Goal: Transaction & Acquisition: Purchase product/service

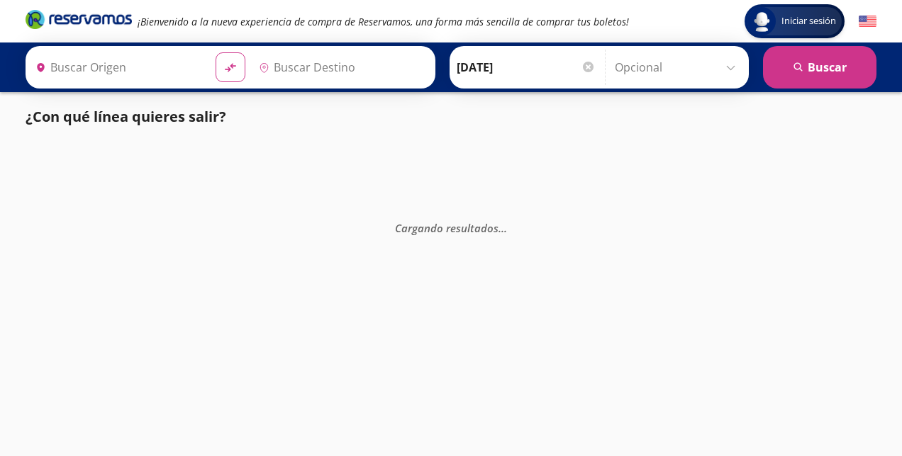
type input "[GEOGRAPHIC_DATA], [GEOGRAPHIC_DATA]"
type input "[DATE][GEOGRAPHIC_DATA][PERSON_NAME], [GEOGRAPHIC_DATA]"
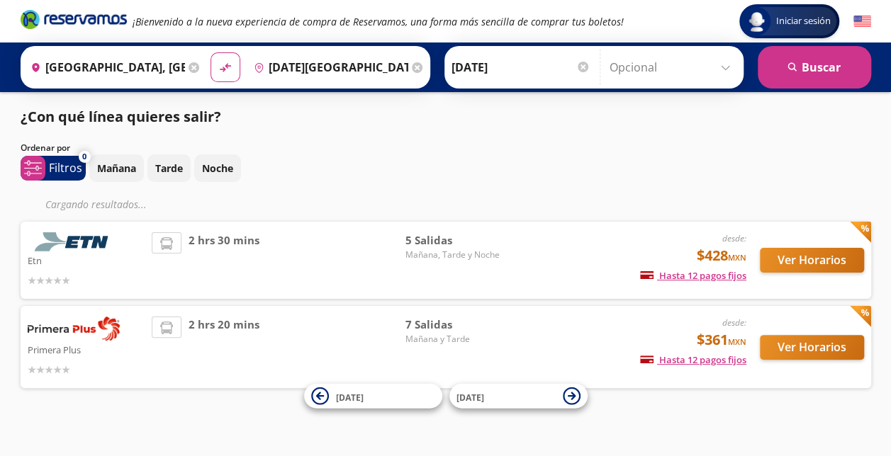
scroll to position [10, 0]
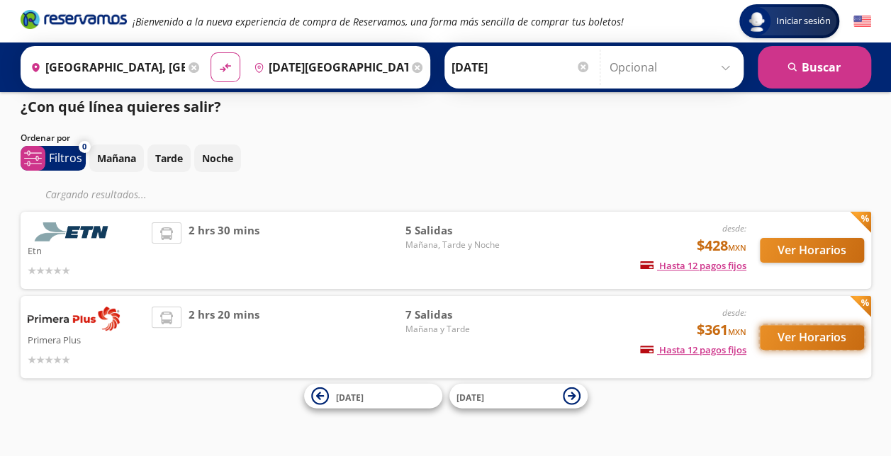
click at [797, 334] on button "Ver Horarios" at bounding box center [812, 337] width 104 height 25
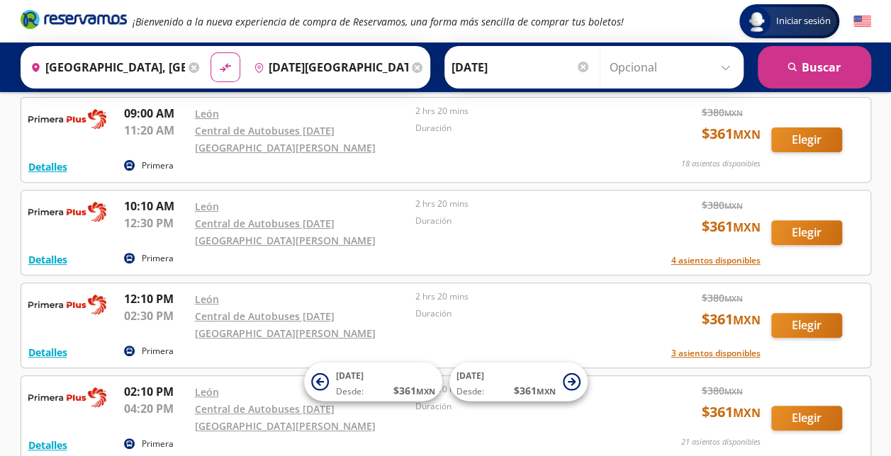
scroll to position [168, 0]
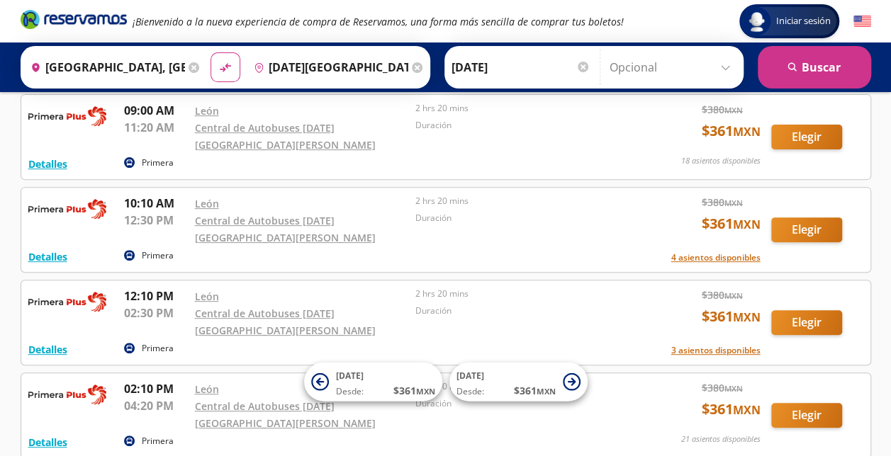
click at [150, 74] on input "[GEOGRAPHIC_DATA], [GEOGRAPHIC_DATA]" at bounding box center [105, 67] width 160 height 35
click at [345, 66] on input "[DATE][GEOGRAPHIC_DATA][PERSON_NAME], [GEOGRAPHIC_DATA]" at bounding box center [328, 67] width 160 height 35
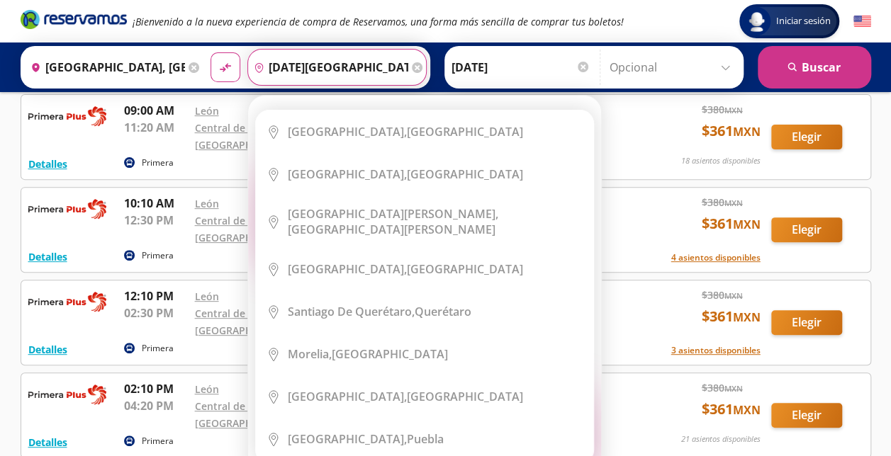
click at [345, 66] on input "[DATE][GEOGRAPHIC_DATA][PERSON_NAME], [GEOGRAPHIC_DATA]" at bounding box center [328, 67] width 160 height 35
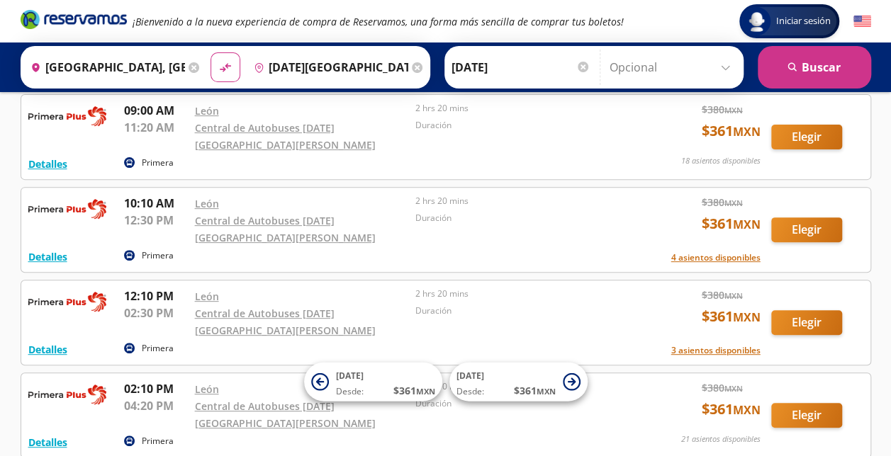
click at [429, 84] on div "Origen heroicons:map-pin-20-solid [GEOGRAPHIC_DATA], [GEOGRAPHIC_DATA] Destino …" at bounding box center [446, 67] width 850 height 43
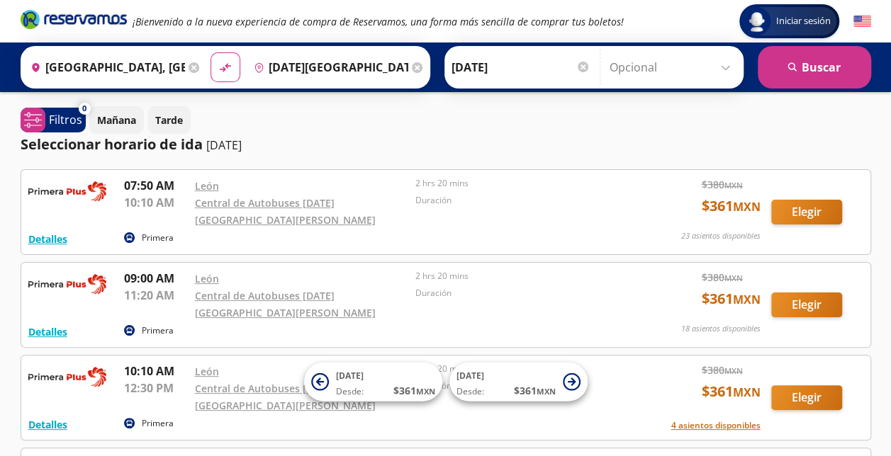
click at [154, 64] on input "[GEOGRAPHIC_DATA], [GEOGRAPHIC_DATA]" at bounding box center [105, 67] width 160 height 35
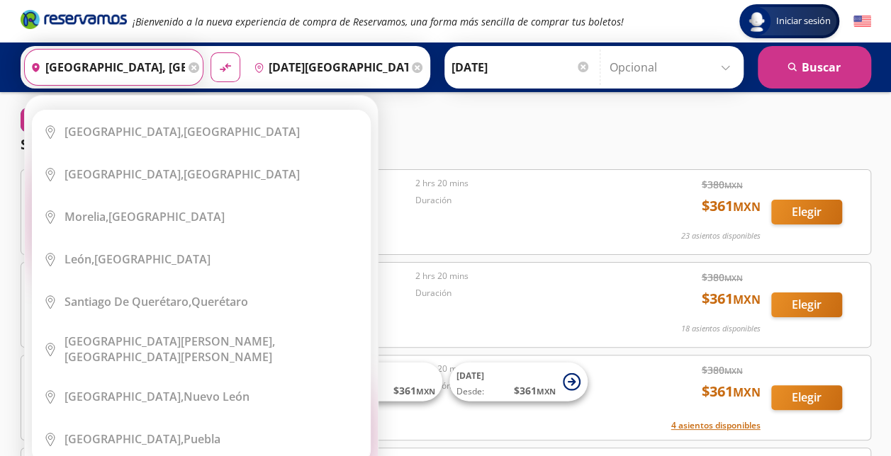
click at [151, 65] on input "[GEOGRAPHIC_DATA], [GEOGRAPHIC_DATA]" at bounding box center [105, 67] width 160 height 35
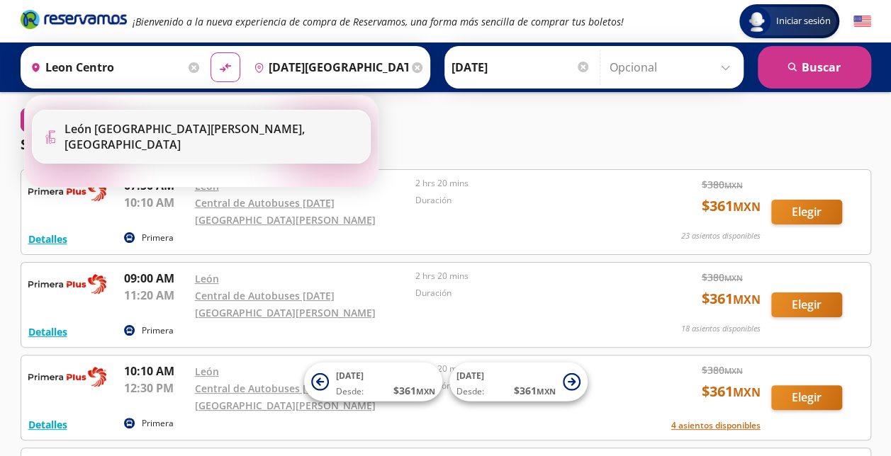
click at [189, 136] on b "León [GEOGRAPHIC_DATA][PERSON_NAME]," at bounding box center [184, 129] width 240 height 16
type input "León [GEOGRAPHIC_DATA][PERSON_NAME], [GEOGRAPHIC_DATA]"
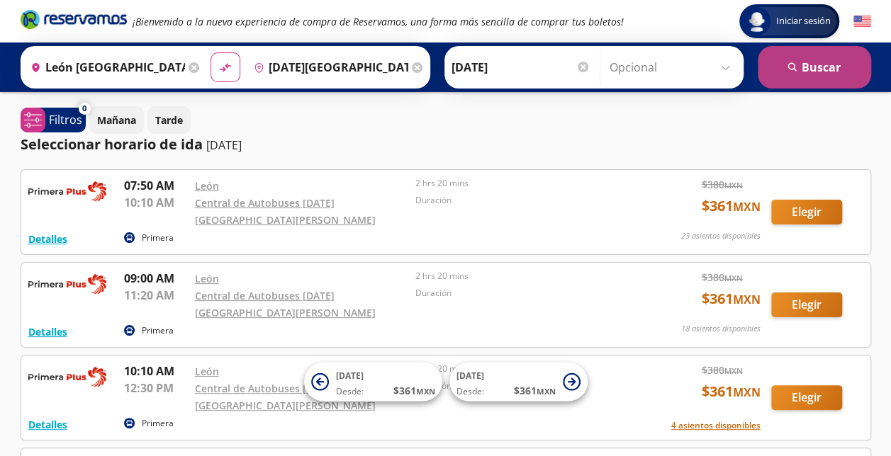
click at [811, 62] on button "search [GEOGRAPHIC_DATA]" at bounding box center [814, 67] width 113 height 43
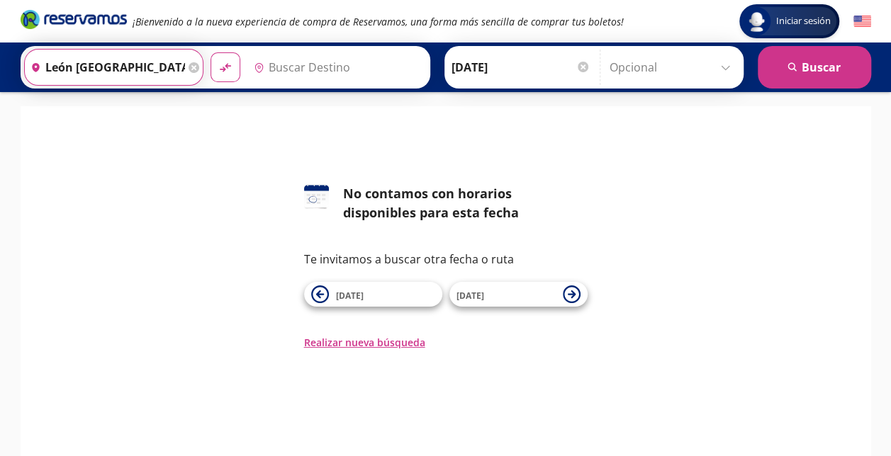
click at [161, 67] on input "León [GEOGRAPHIC_DATA][PERSON_NAME], [GEOGRAPHIC_DATA]" at bounding box center [105, 67] width 160 height 35
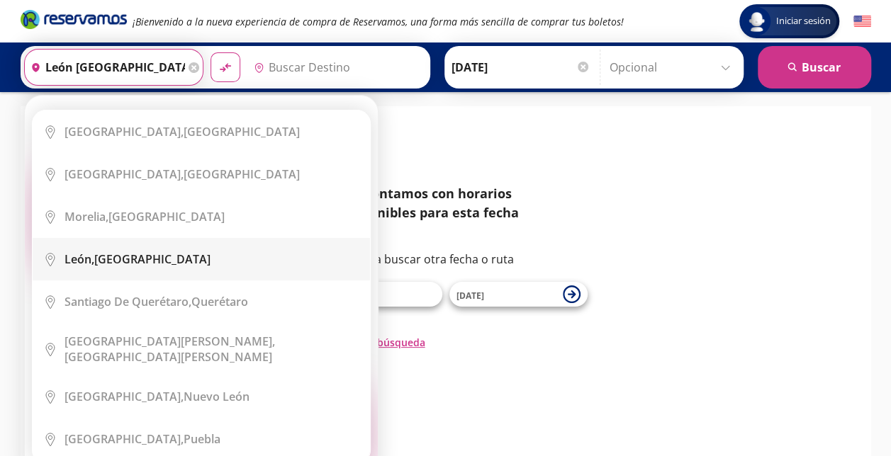
click at [204, 254] on div "[GEOGRAPHIC_DATA], [GEOGRAPHIC_DATA]" at bounding box center [211, 260] width 295 height 16
type input "[GEOGRAPHIC_DATA], [GEOGRAPHIC_DATA]"
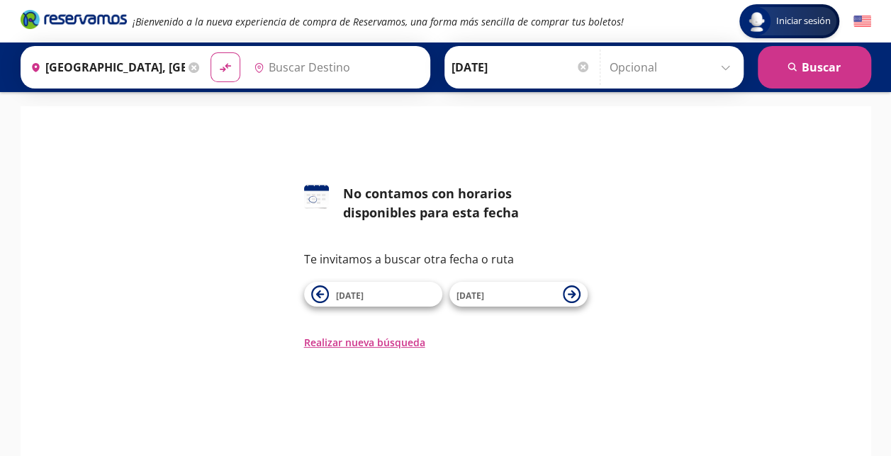
click at [290, 65] on input "Destino" at bounding box center [335, 67] width 174 height 35
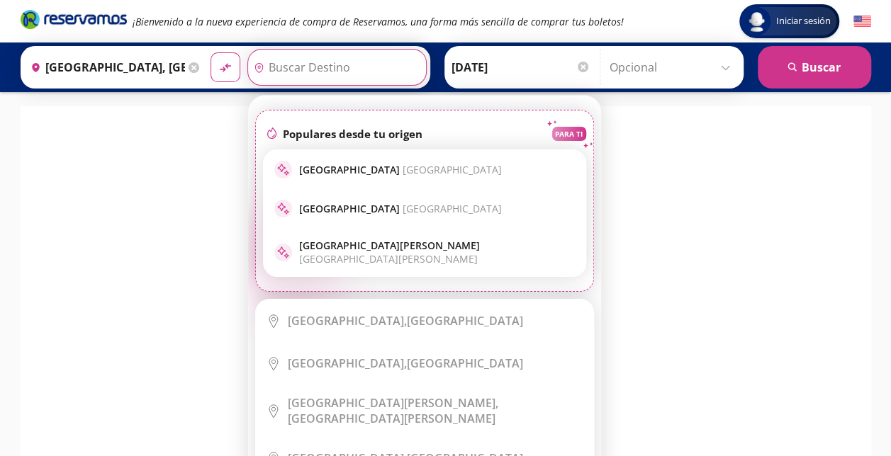
click at [325, 71] on input "Destino" at bounding box center [335, 67] width 174 height 35
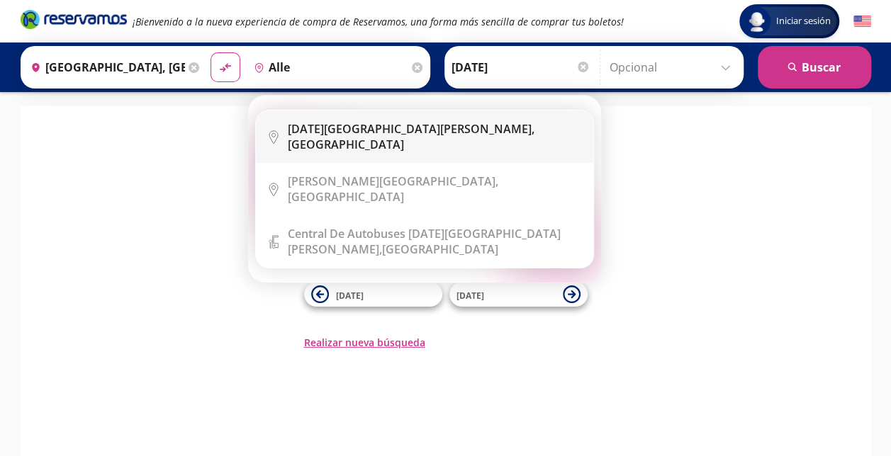
click at [383, 130] on b "[DATE][GEOGRAPHIC_DATA][PERSON_NAME]," at bounding box center [411, 129] width 247 height 16
type input "[DATE][GEOGRAPHIC_DATA][PERSON_NAME], [GEOGRAPHIC_DATA]"
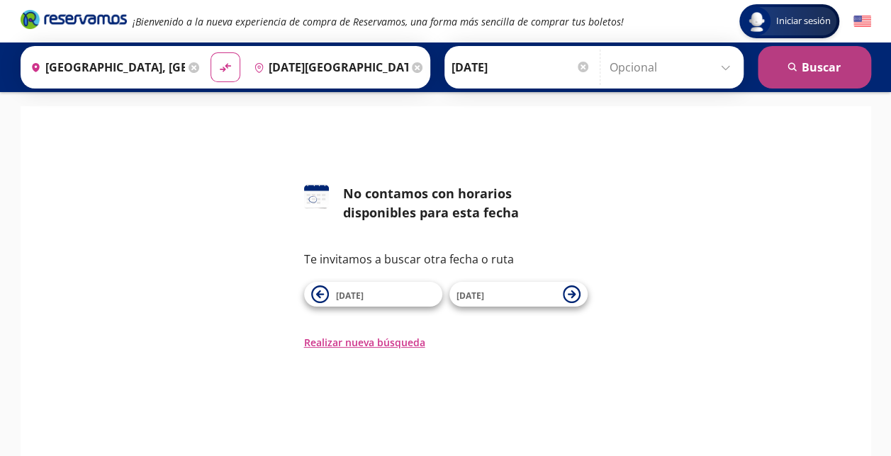
click at [792, 68] on icon "search" at bounding box center [792, 67] width 11 height 11
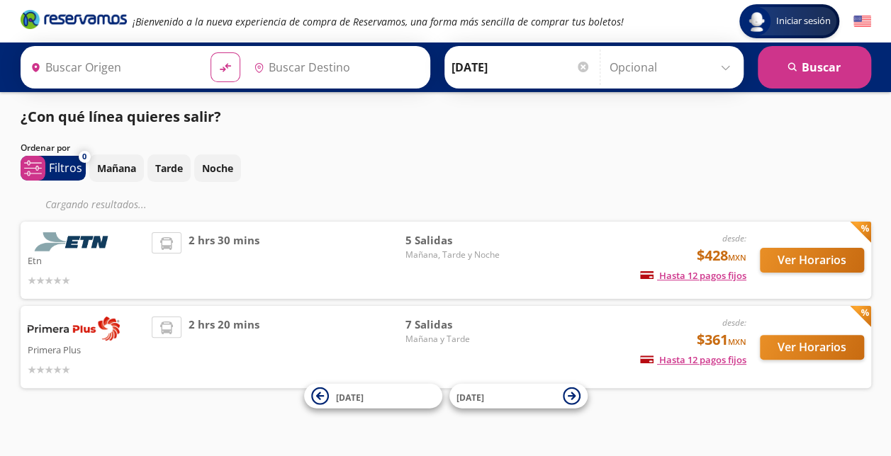
type input "[GEOGRAPHIC_DATA], [GEOGRAPHIC_DATA]"
type input "[DATE][GEOGRAPHIC_DATA][PERSON_NAME], [GEOGRAPHIC_DATA]"
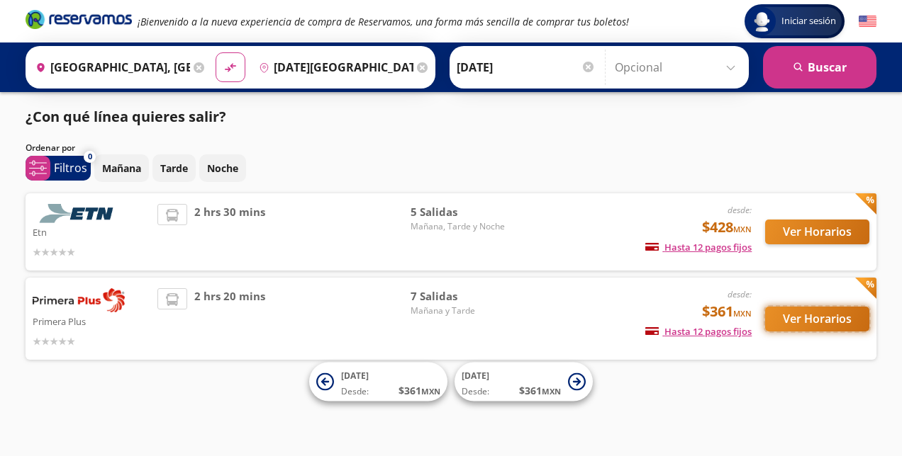
click at [809, 312] on button "Ver Horarios" at bounding box center [817, 319] width 104 height 25
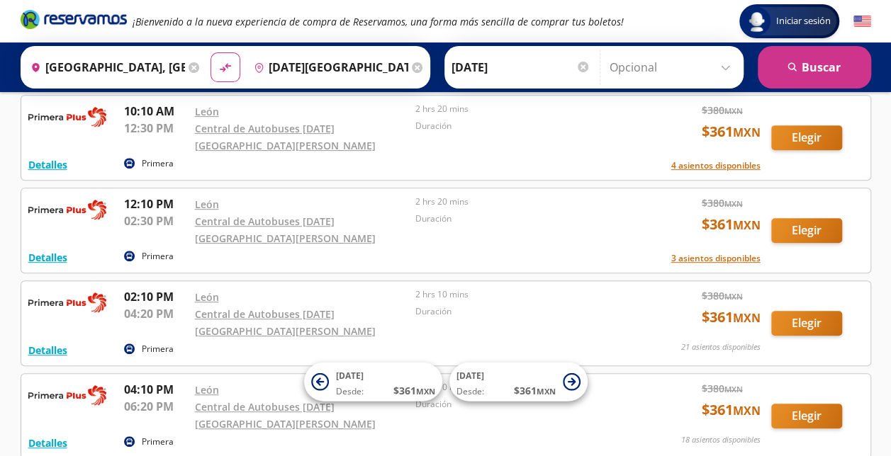
scroll to position [261, 0]
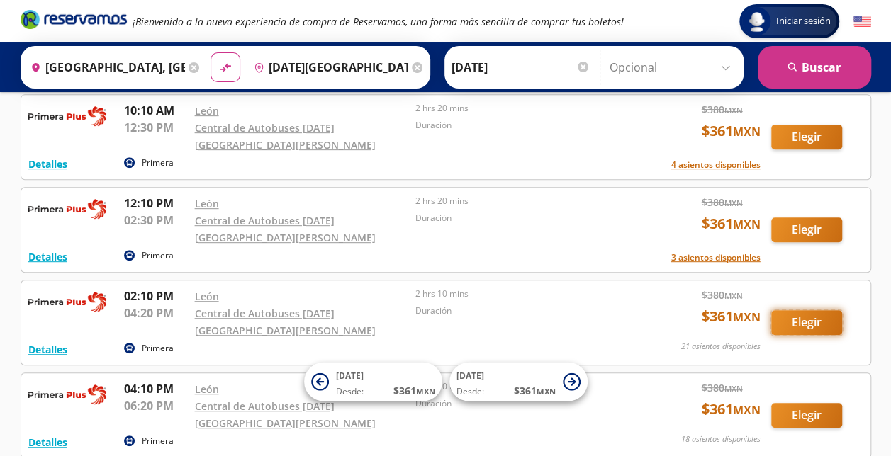
click at [817, 310] on button "Elegir" at bounding box center [806, 322] width 71 height 25
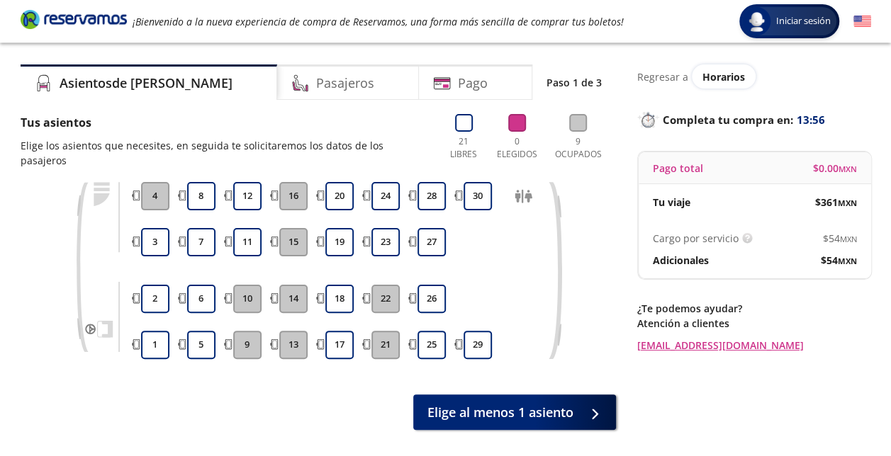
scroll to position [35, 0]
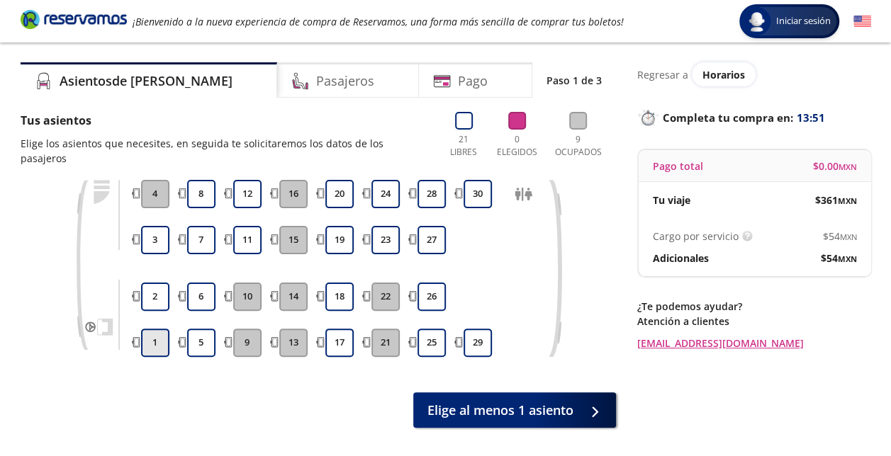
click at [153, 329] on button "1" at bounding box center [155, 343] width 28 height 28
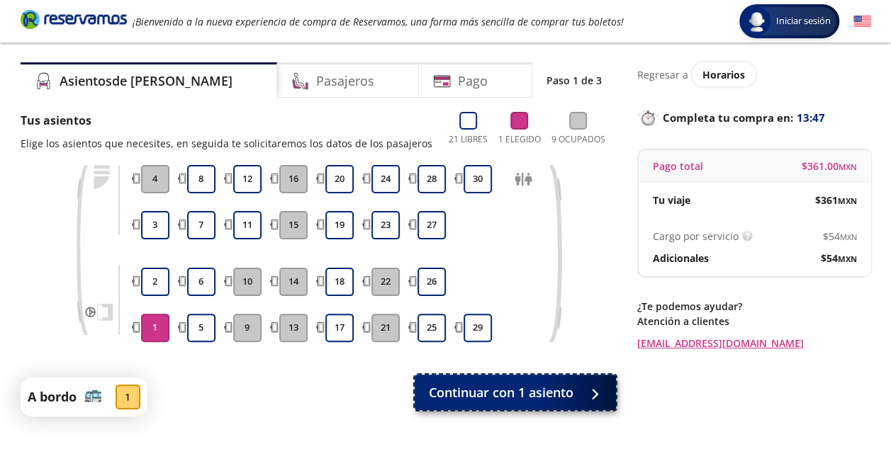
click at [510, 393] on span "Continuar con 1 asiento" at bounding box center [501, 392] width 145 height 19
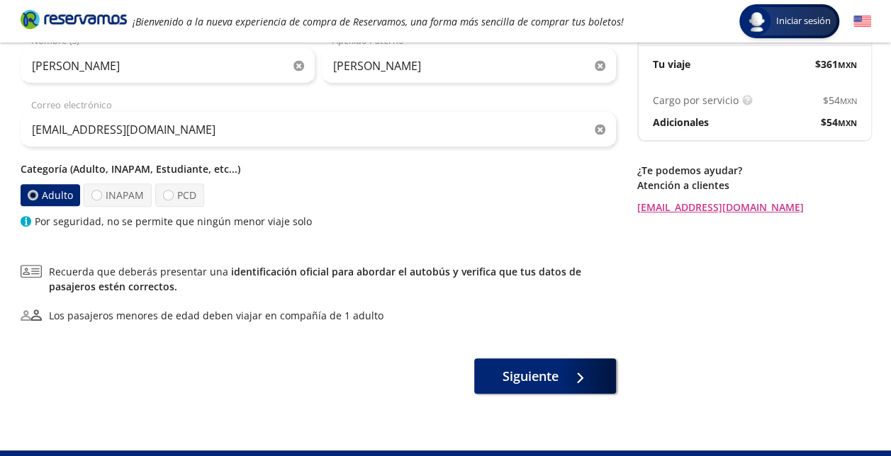
scroll to position [172, 0]
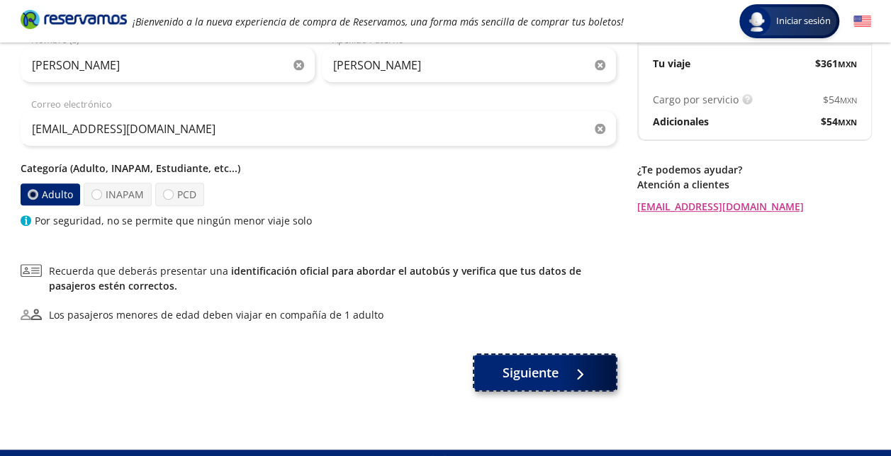
click at [574, 383] on button "Siguiente" at bounding box center [545, 372] width 142 height 35
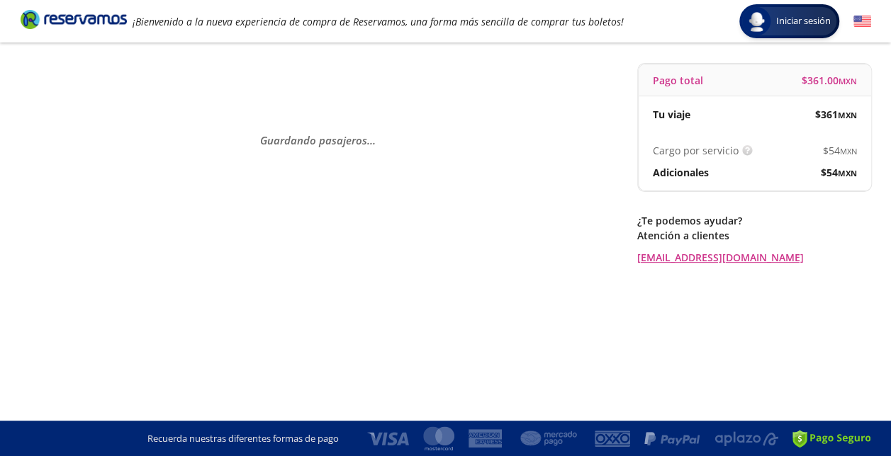
scroll to position [0, 0]
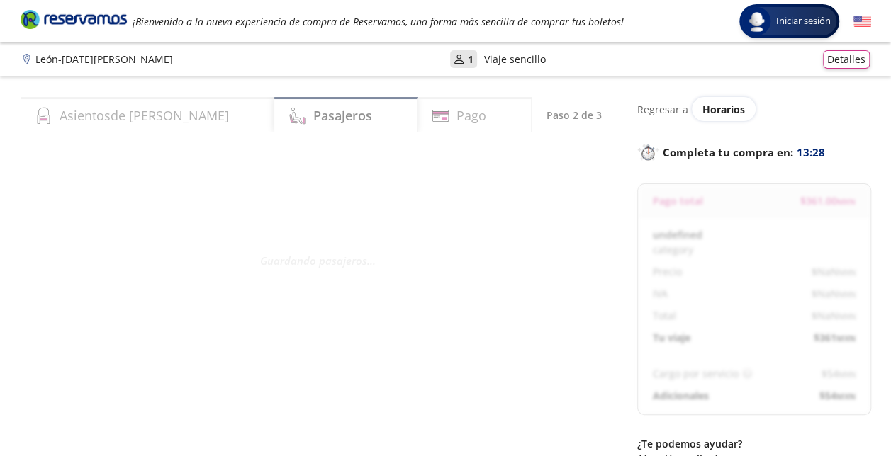
select select "MX"
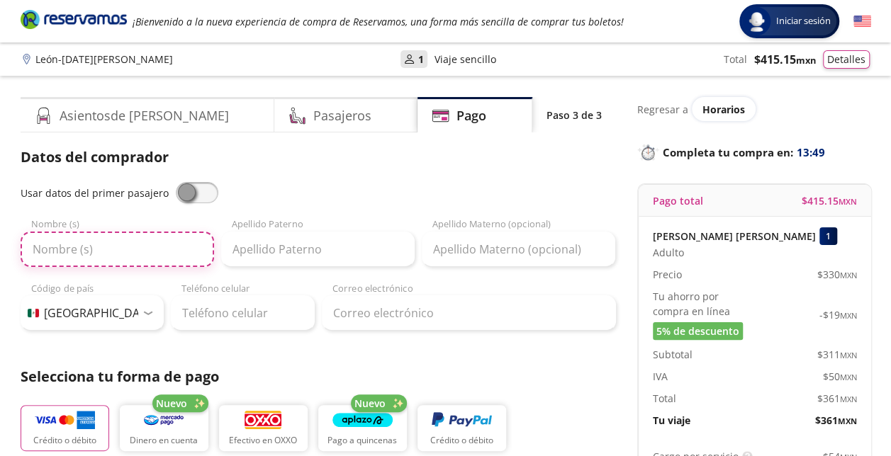
click at [132, 252] on input "Nombre (s)" at bounding box center [117, 249] width 193 height 35
type input "[PERSON_NAME]"
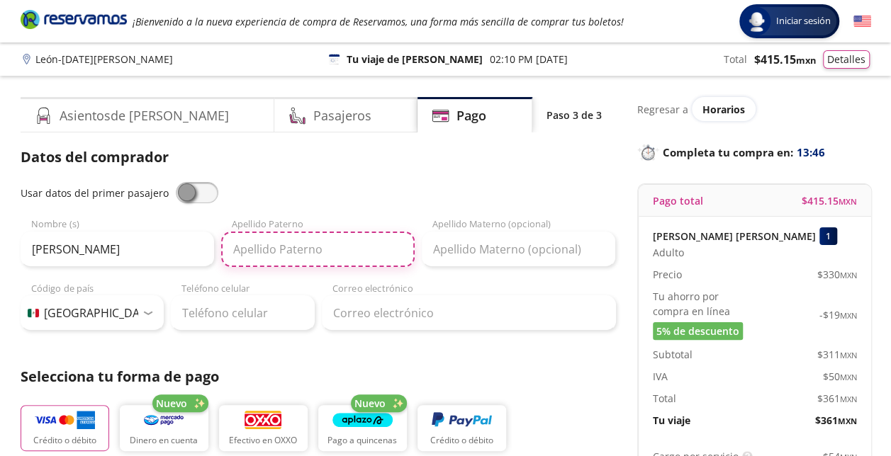
type input "[PERSON_NAME]"
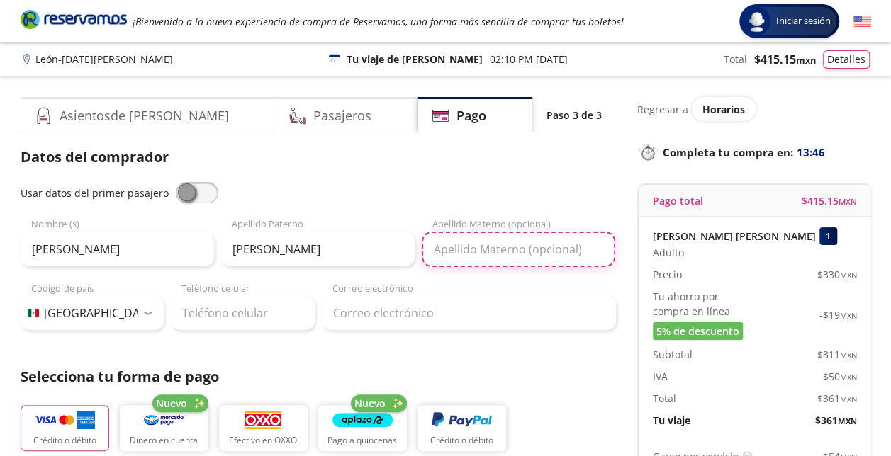
type input "Ossandon"
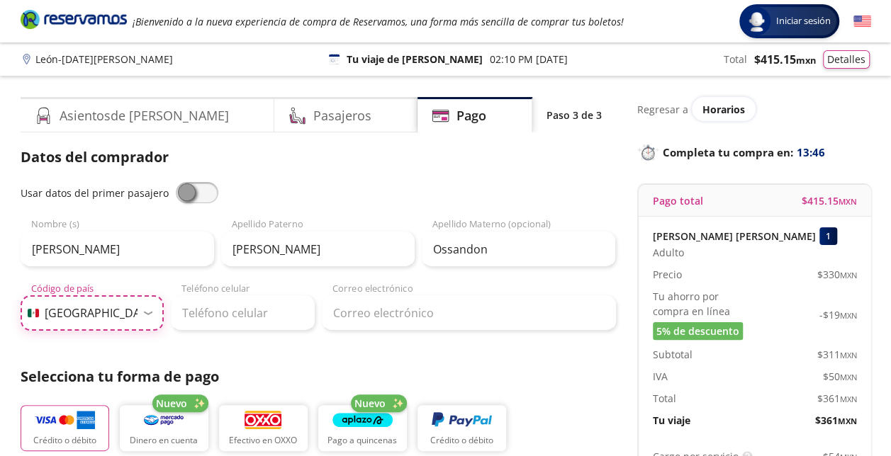
select select "ES"
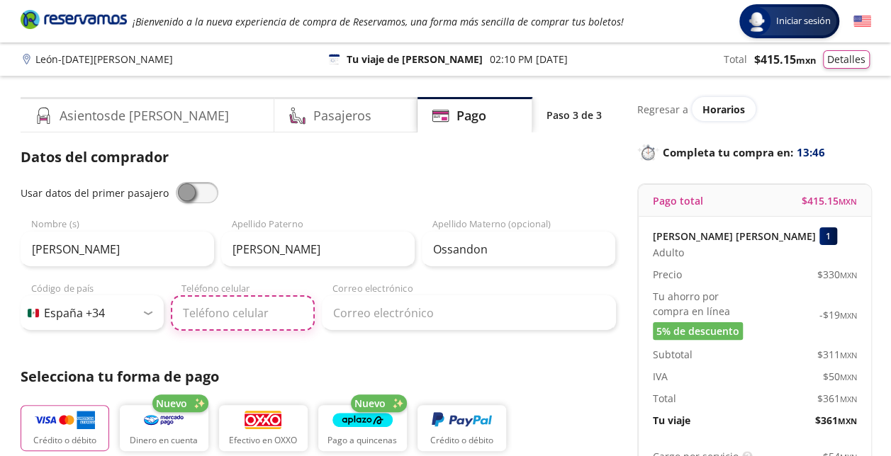
type input "675 22 70 08"
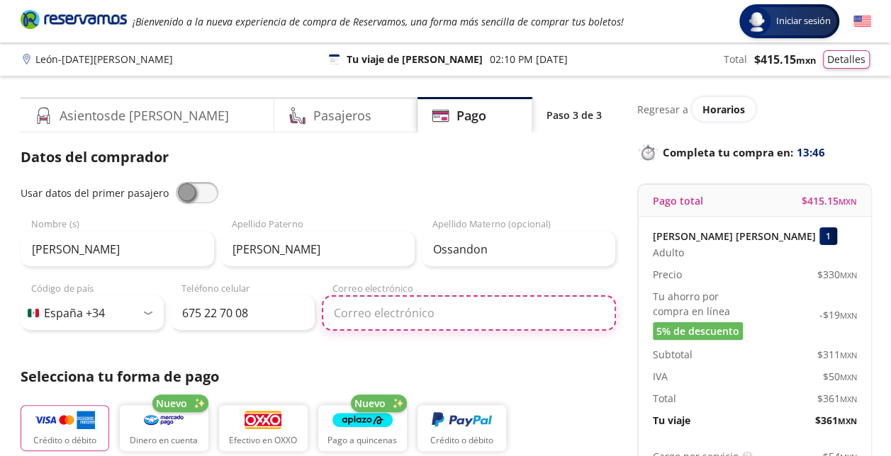
type input "[EMAIL_ADDRESS][DOMAIN_NAME]"
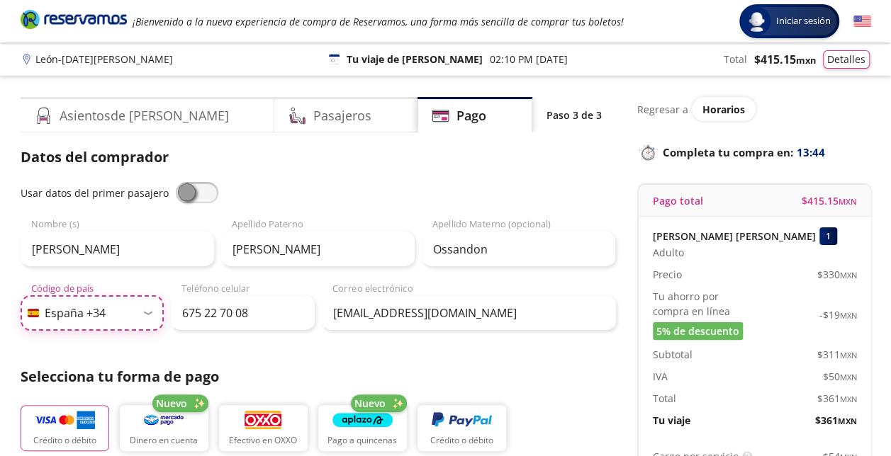
click at [140, 315] on select "Código de país [GEOGRAPHIC_DATA] +1 [GEOGRAPHIC_DATA] +52 [GEOGRAPHIC_DATA] +57…" at bounding box center [93, 313] width 144 height 35
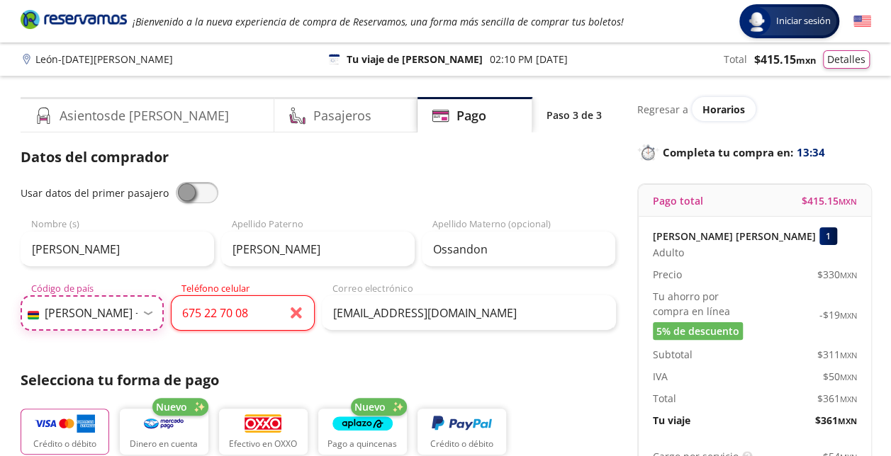
click at [140, 315] on select "Código de país [GEOGRAPHIC_DATA] +1 [GEOGRAPHIC_DATA] +52 [GEOGRAPHIC_DATA] +57…" at bounding box center [93, 313] width 144 height 35
select select "MX"
click at [21, 296] on select "Código de país [GEOGRAPHIC_DATA] +1 [GEOGRAPHIC_DATA] +52 [GEOGRAPHIC_DATA] +57…" at bounding box center [93, 313] width 144 height 35
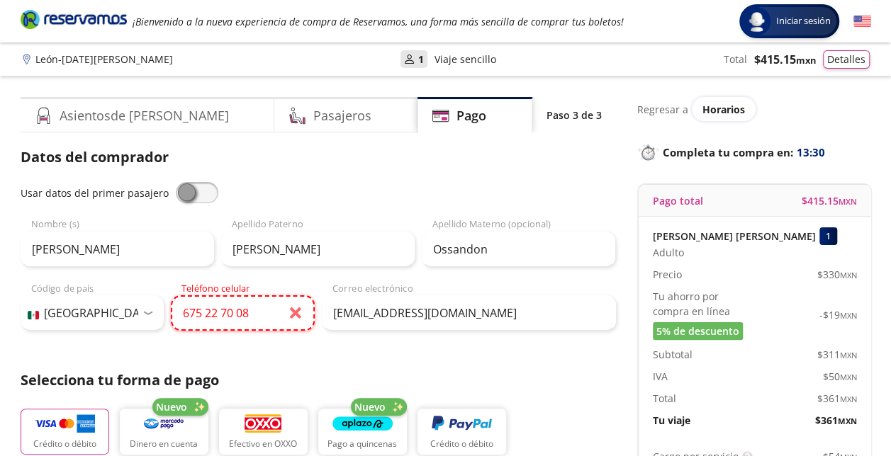
click at [254, 325] on input "675 22 70 08" at bounding box center [243, 313] width 144 height 35
click at [213, 288] on div "Teléfono celular" at bounding box center [243, 307] width 144 height 53
click at [220, 307] on input "Teléfono celular" at bounding box center [243, 313] width 144 height 35
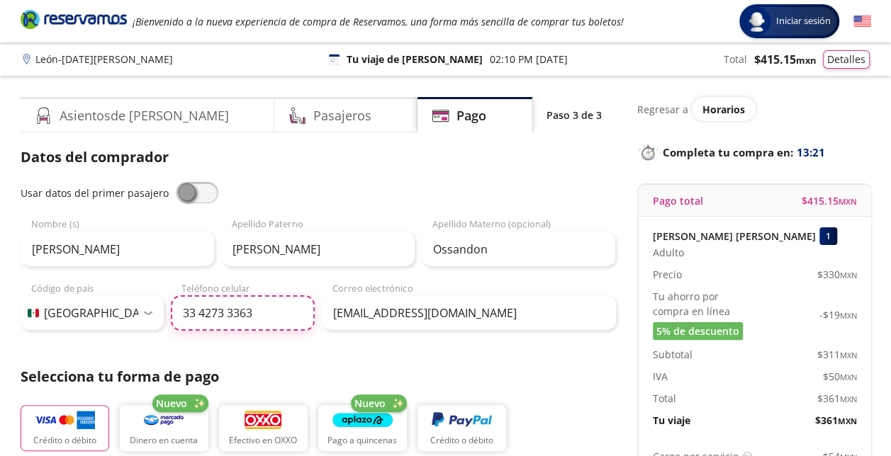
type input "33 4273 3363"
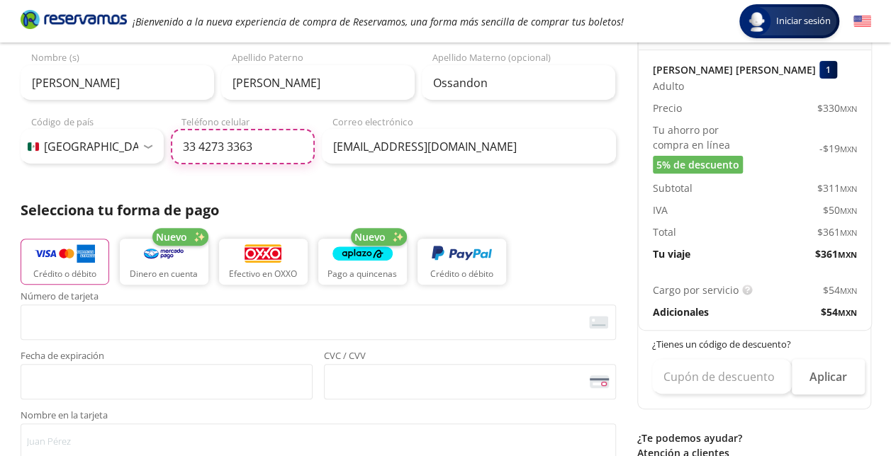
scroll to position [167, 0]
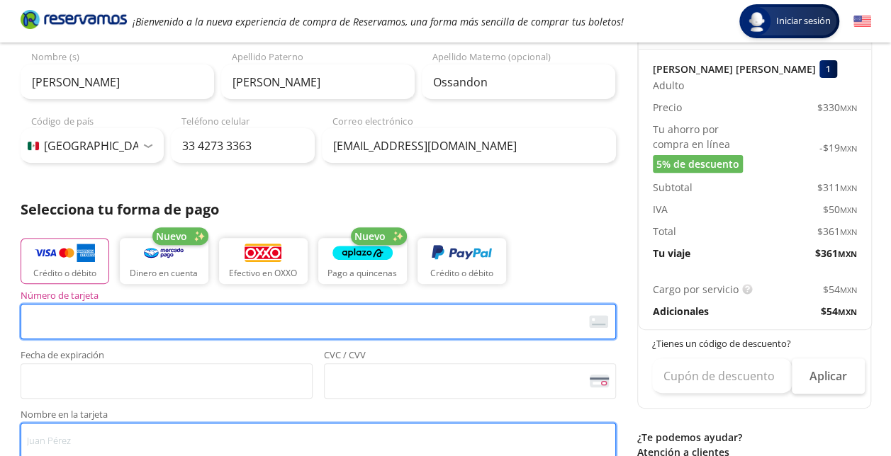
type input "[PERSON_NAME]"
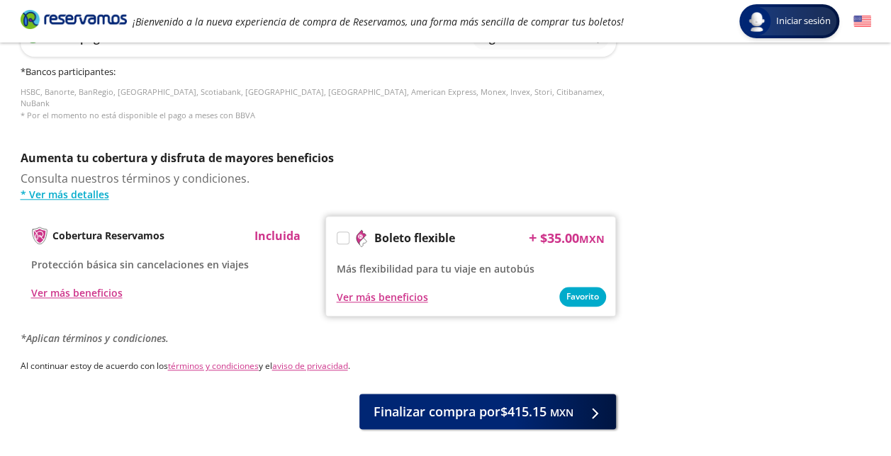
scroll to position [661, 0]
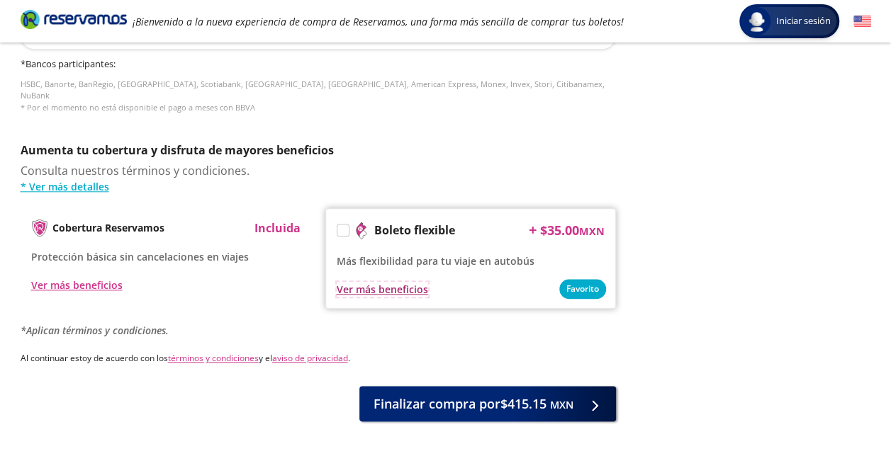
click at [386, 282] on div "Ver más beneficios" at bounding box center [382, 289] width 91 height 15
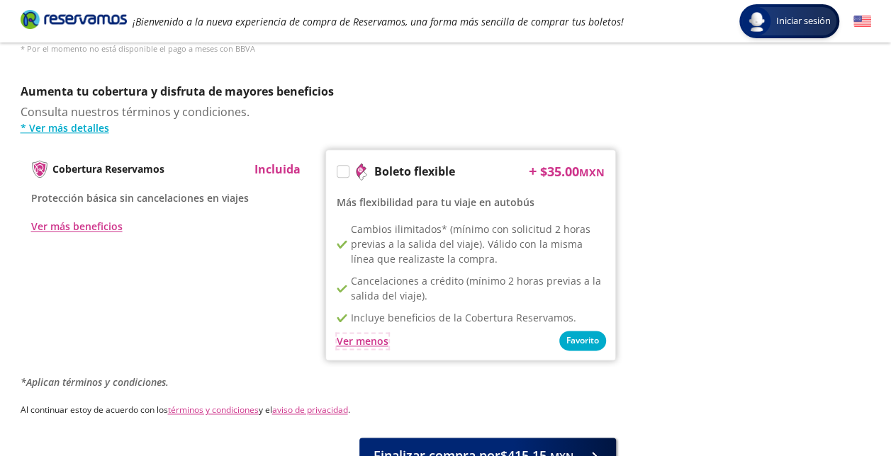
scroll to position [816, 0]
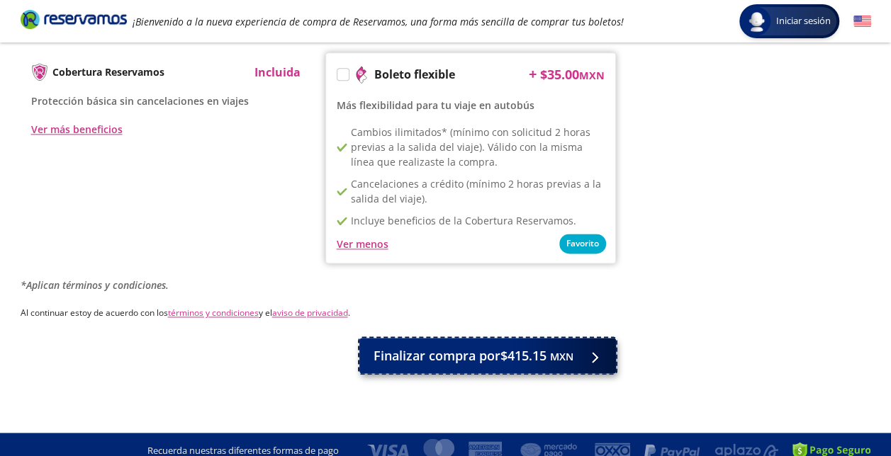
click at [451, 347] on span "Finalizar compra por $415.15 MXN" at bounding box center [474, 356] width 200 height 19
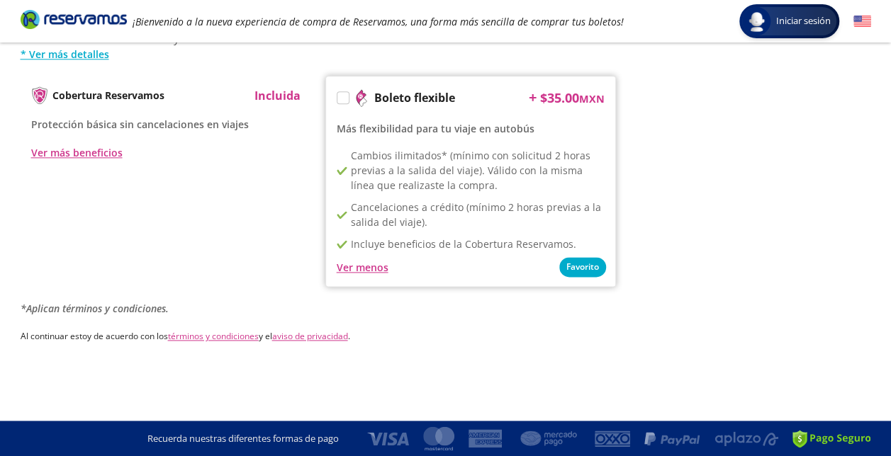
scroll to position [0, 0]
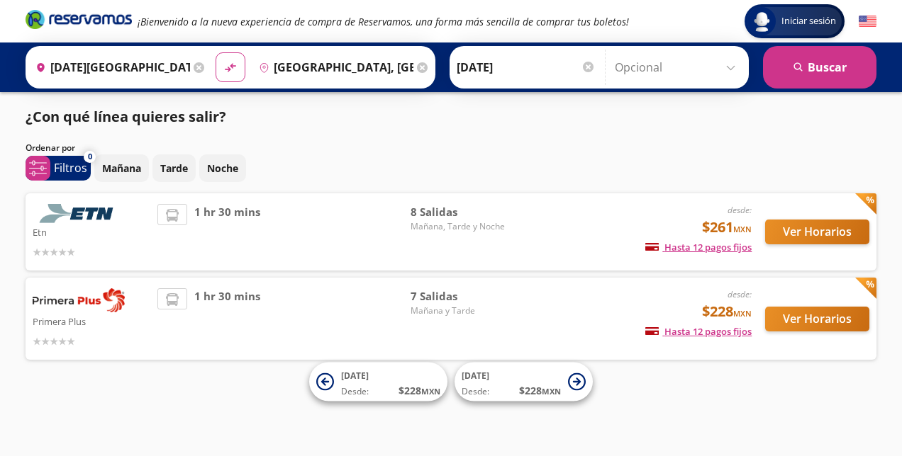
click at [634, 72] on input "Opcional" at bounding box center [677, 67] width 127 height 35
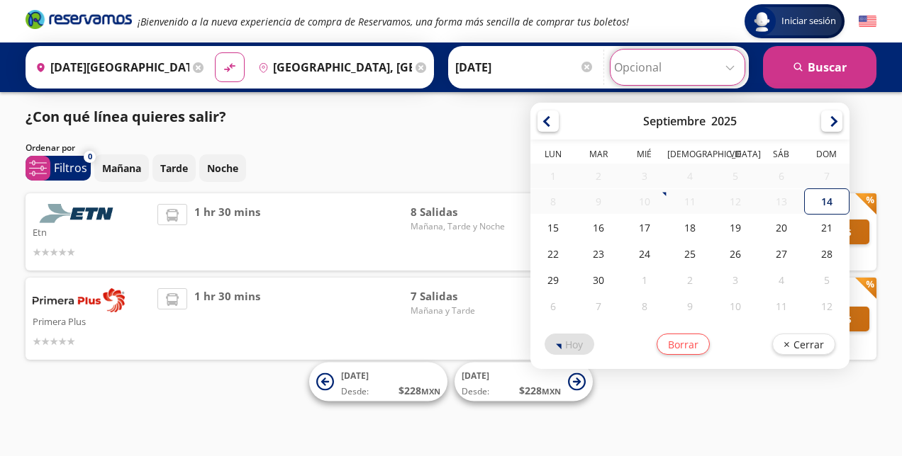
click at [816, 199] on div "14" at bounding box center [825, 202] width 45 height 26
type input "14-Sep-25"
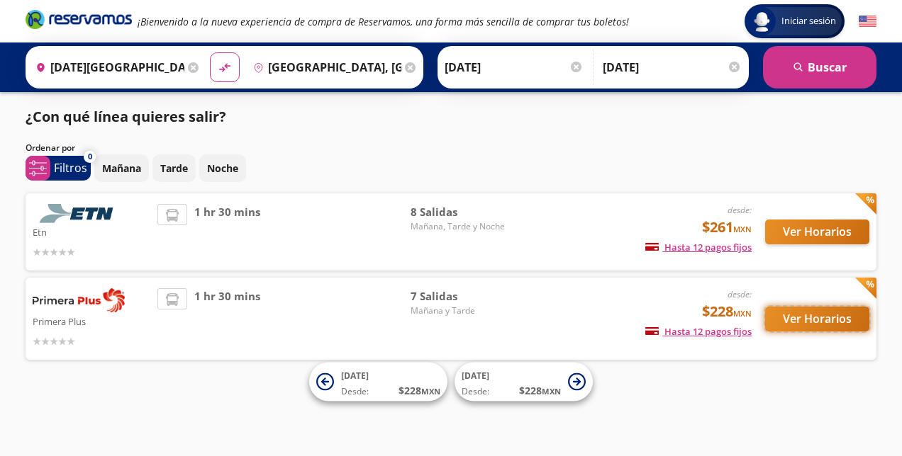
click at [819, 322] on button "Ver Horarios" at bounding box center [817, 319] width 104 height 25
click at [828, 233] on button "Ver Horarios" at bounding box center [817, 232] width 104 height 25
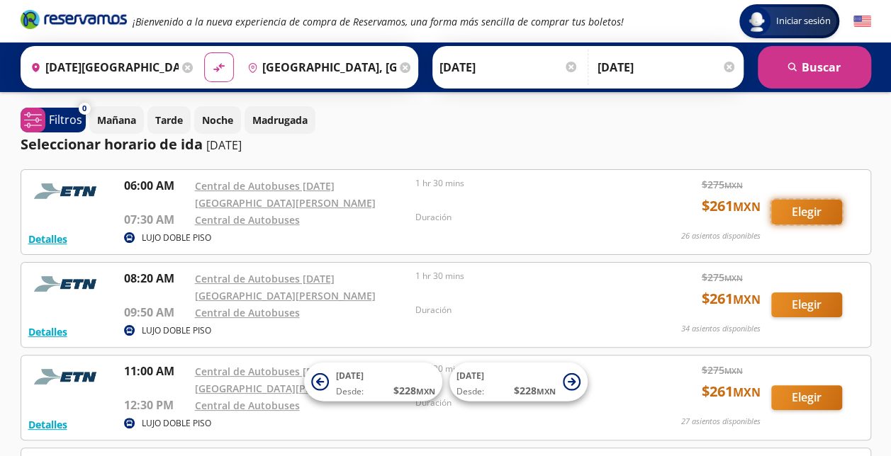
click at [787, 207] on button "Elegir" at bounding box center [806, 212] width 71 height 25
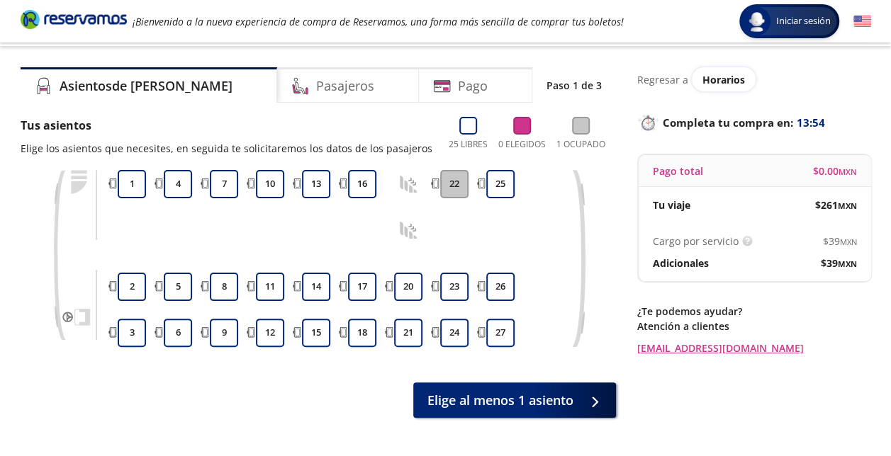
scroll to position [30, 0]
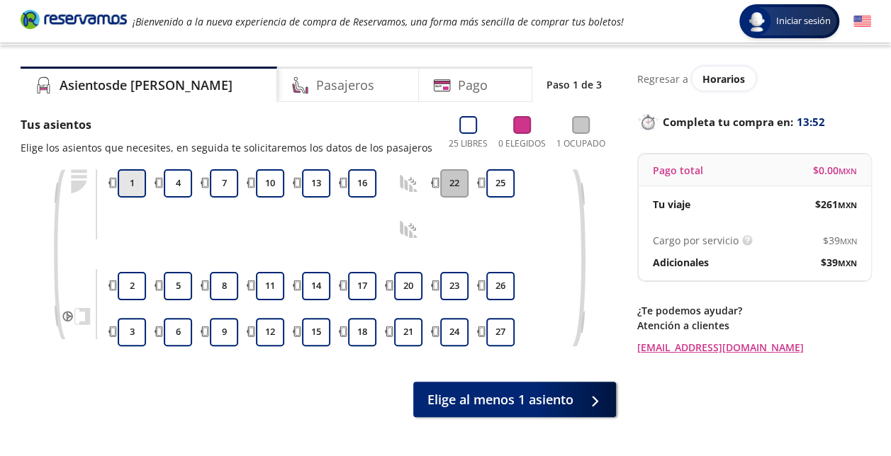
click at [135, 184] on button "1" at bounding box center [132, 183] width 28 height 28
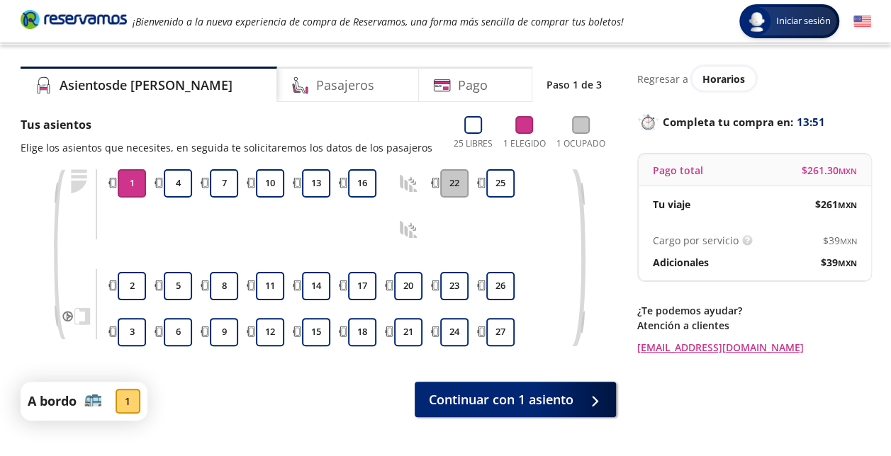
scroll to position [120, 0]
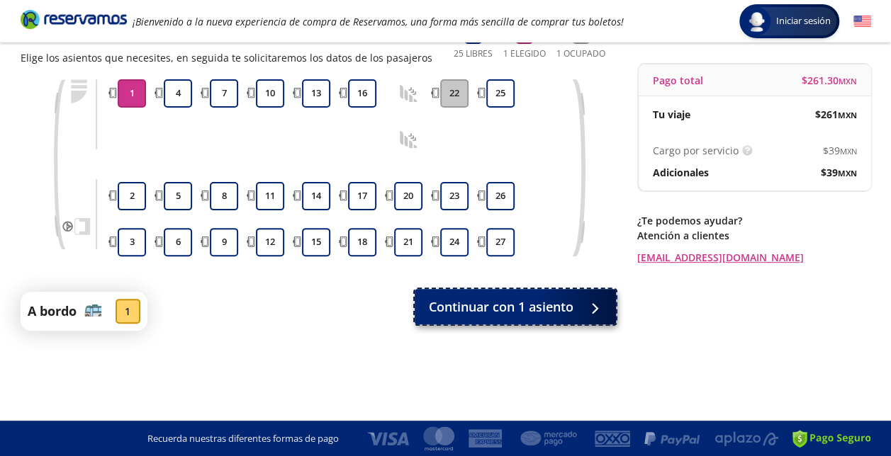
click at [546, 305] on span "Continuar con 1 asiento" at bounding box center [501, 307] width 145 height 19
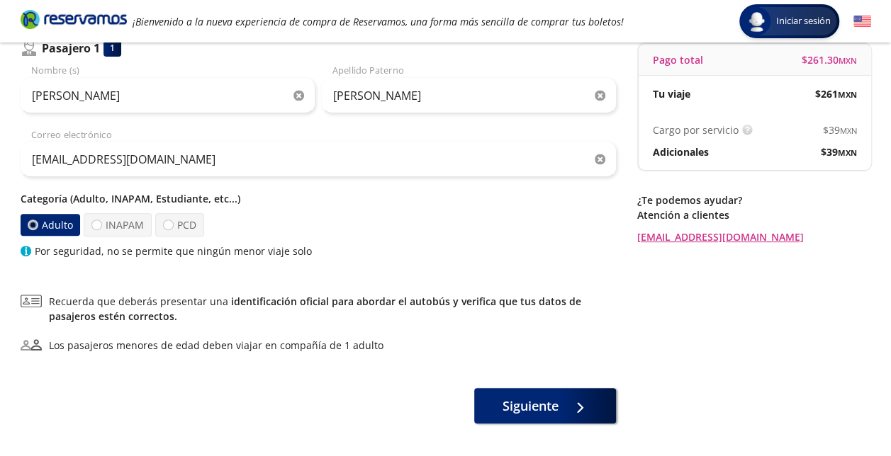
scroll to position [194, 0]
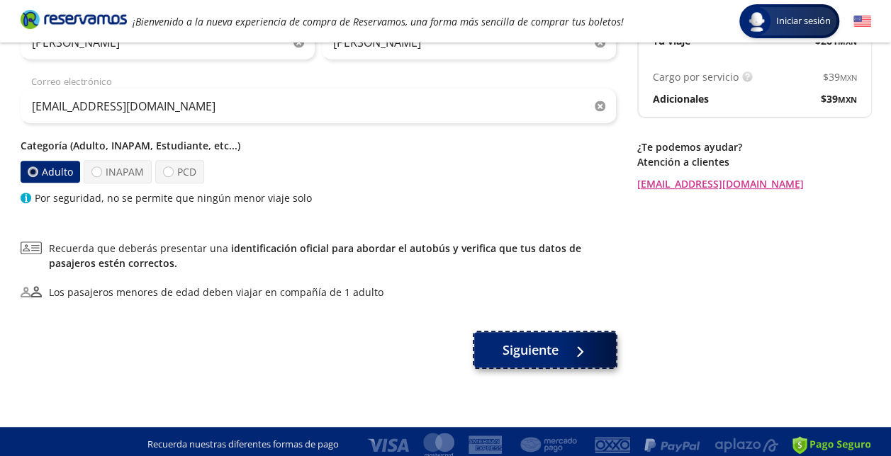
click at [534, 346] on span "Siguiente" at bounding box center [530, 350] width 56 height 19
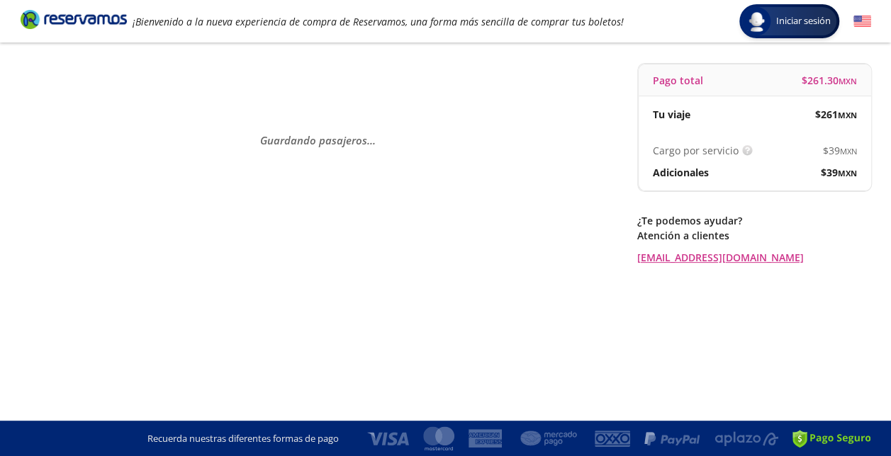
scroll to position [0, 0]
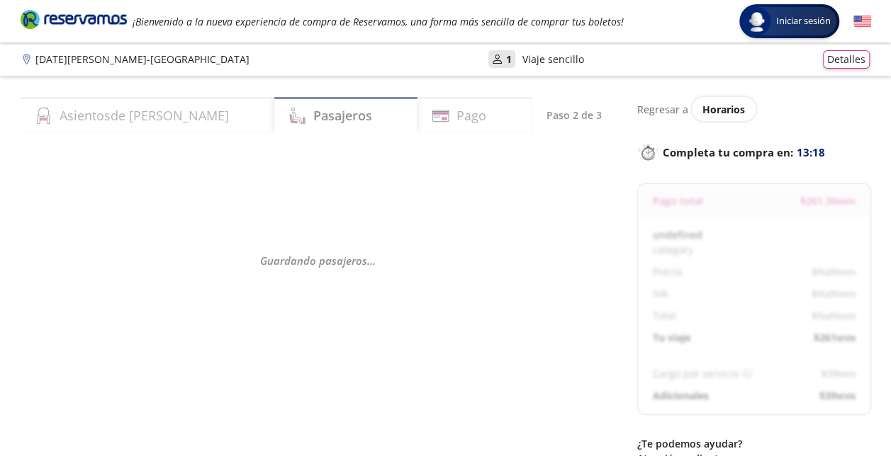
select select "MX"
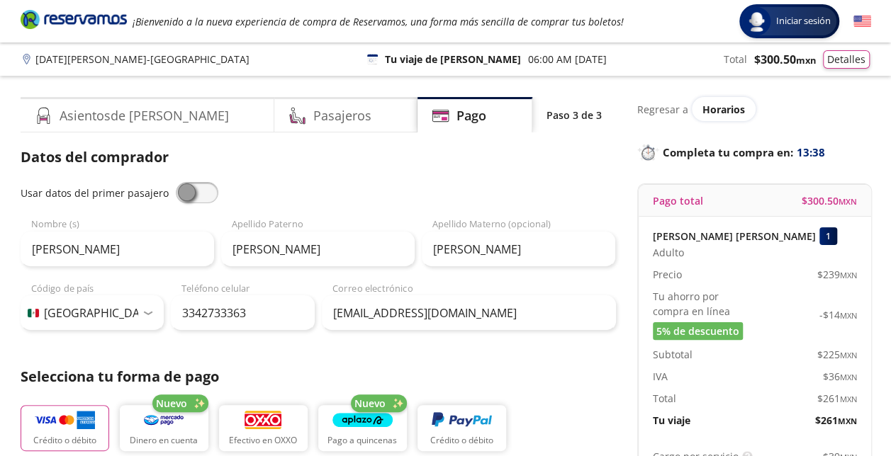
click at [84, 23] on icon "Brand Logo" at bounding box center [74, 19] width 106 height 21
